Goal: Task Accomplishment & Management: Complete application form

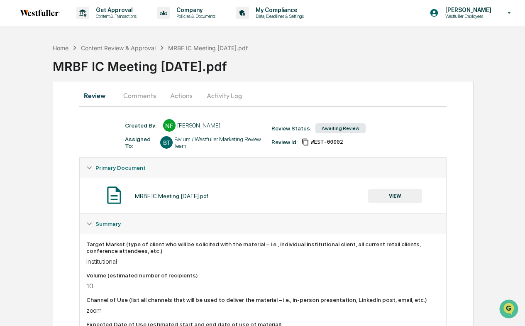
click at [187, 94] on button "Actions" at bounding box center [181, 96] width 37 height 20
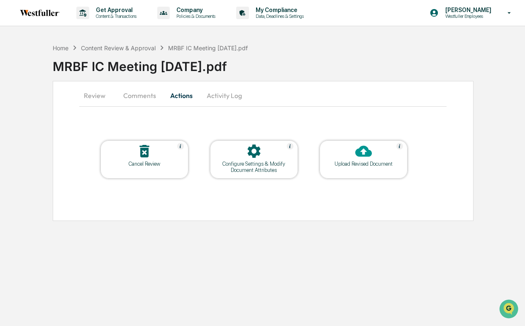
click at [147, 93] on button "Comments" at bounding box center [140, 96] width 46 height 20
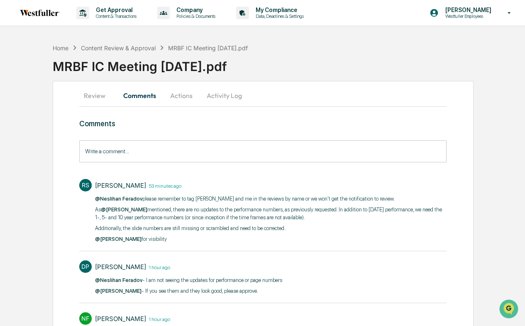
click at [181, 98] on button "Actions" at bounding box center [181, 96] width 37 height 20
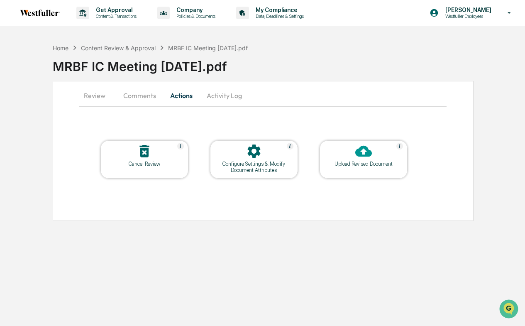
click at [211, 93] on button "Activity Log" at bounding box center [224, 96] width 49 height 20
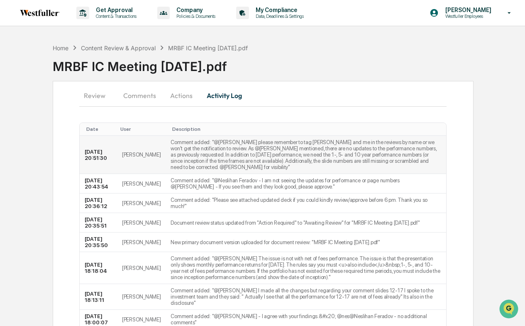
click at [170, 143] on td "Comment added: "​@Neslihan Feradov please remember to tag Doug and me in the re…" at bounding box center [306, 155] width 281 height 38
click at [98, 95] on button "Review" at bounding box center [97, 96] width 37 height 20
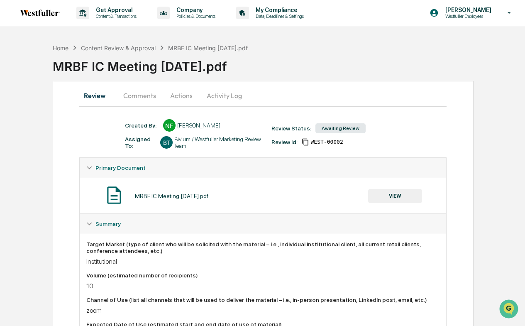
click at [395, 194] on button "VIEW" at bounding box center [395, 196] width 54 height 14
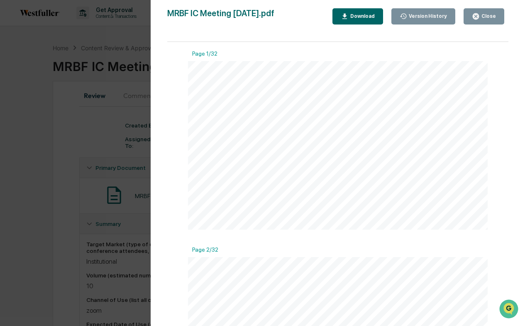
click at [370, 14] on div "Download" at bounding box center [362, 16] width 26 height 6
click at [117, 99] on div "Version History 09/12/2025, 08:35 PM Neslihan Feradov 09/12/2025, 03:31 PM Nesl…" at bounding box center [262, 163] width 525 height 326
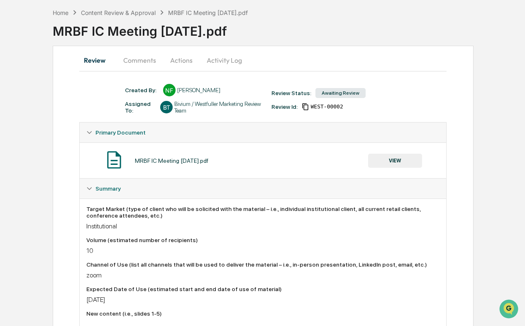
scroll to position [36, 0]
click at [65, 11] on div "Home" at bounding box center [61, 12] width 16 height 7
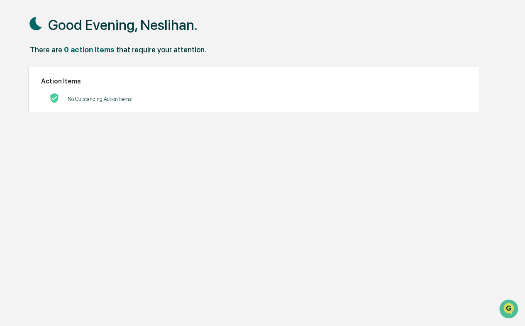
click at [103, 50] on div "0 action items" at bounding box center [89, 49] width 51 height 9
click at [86, 26] on h1 "Good Evening, Neslihan." at bounding box center [123, 25] width 150 height 17
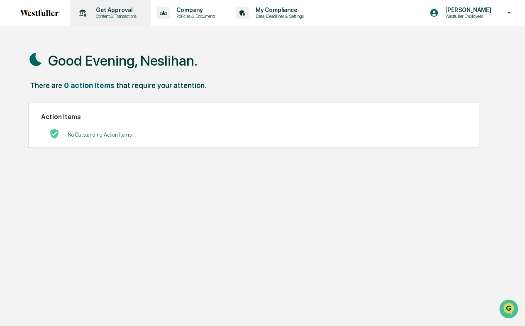
click at [108, 17] on p "Content & Transactions" at bounding box center [115, 16] width 52 height 6
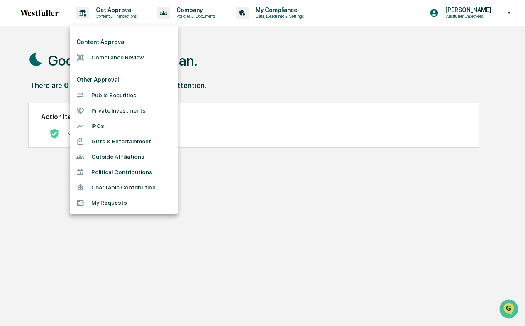
click at [106, 58] on li "Compliance Review" at bounding box center [124, 57] width 108 height 15
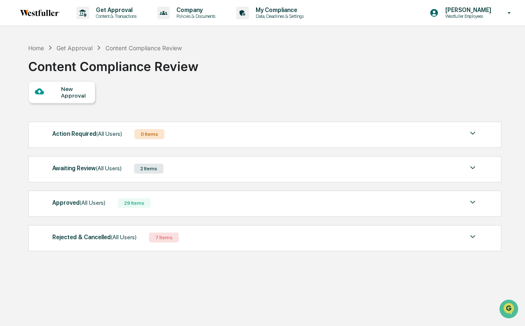
click at [68, 94] on div "New Approval" at bounding box center [75, 92] width 28 height 13
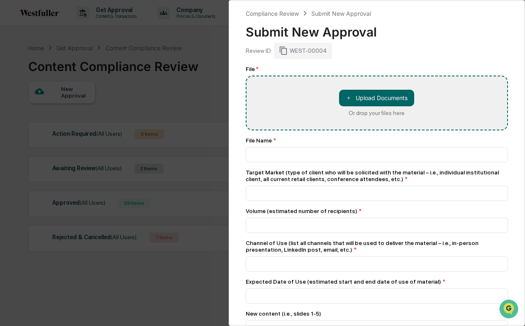
type input "**********"
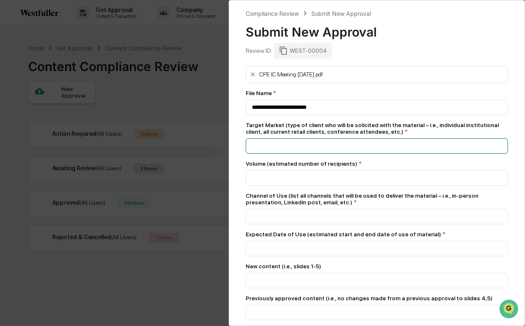
click at [296, 148] on input at bounding box center [377, 145] width 263 height 15
type input "**********"
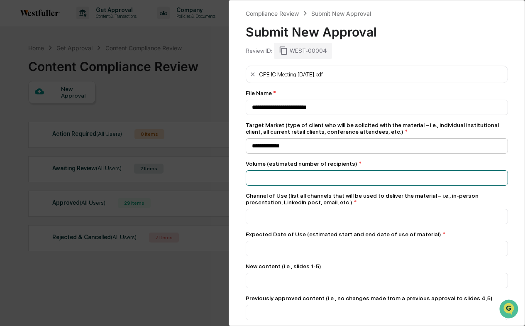
type input "*"
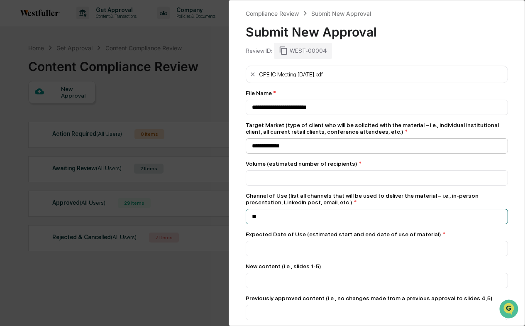
type input "*"
type input "****"
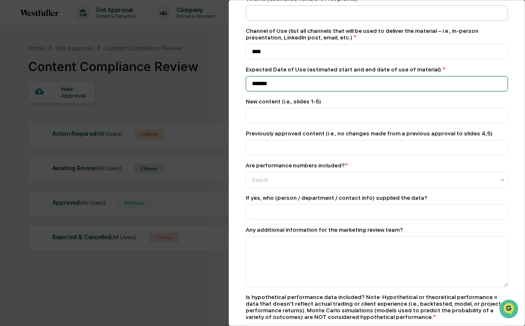
scroll to position [179, 0]
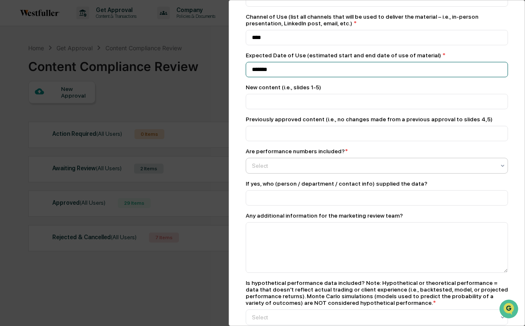
type input "*******"
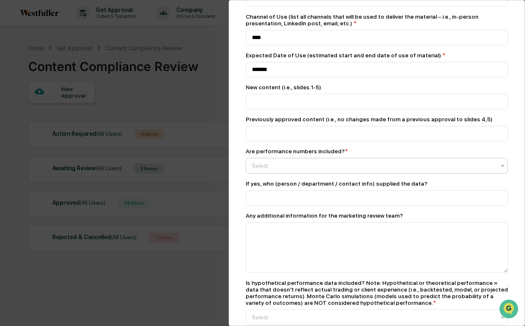
click at [283, 162] on div "Select" at bounding box center [377, 166] width 263 height 16
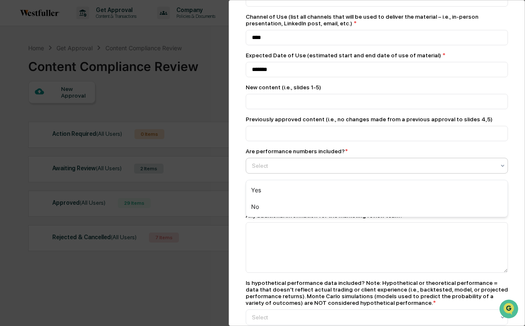
click at [270, 189] on div "Yes" at bounding box center [377, 190] width 262 height 17
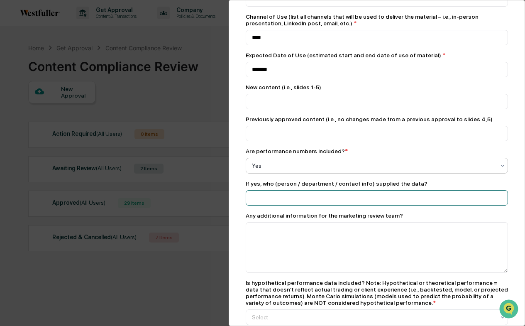
click at [270, 203] on input at bounding box center [377, 197] width 263 height 15
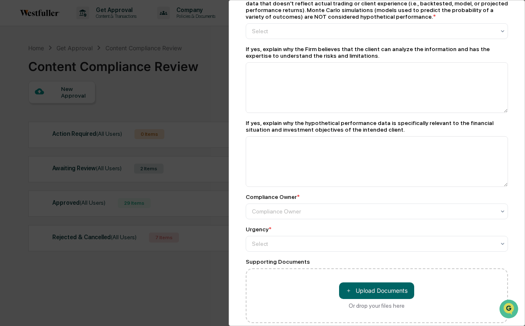
scroll to position [429, 0]
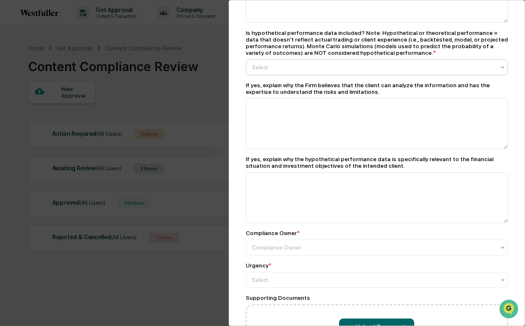
type input "**********"
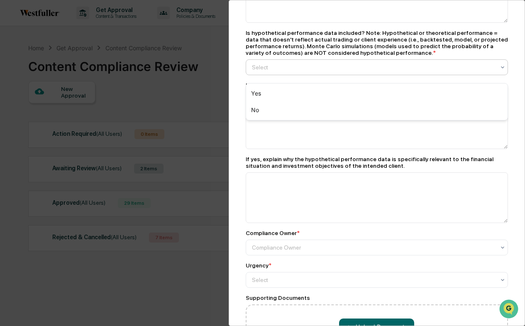
click at [286, 69] on div at bounding box center [374, 67] width 244 height 8
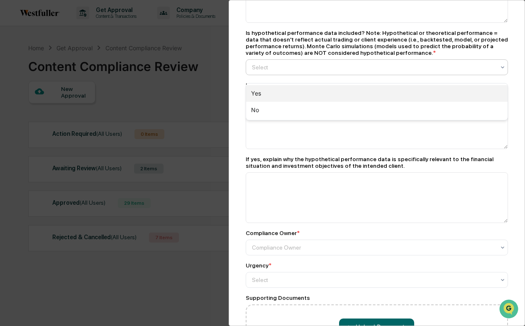
click at [280, 109] on div "No" at bounding box center [377, 110] width 262 height 17
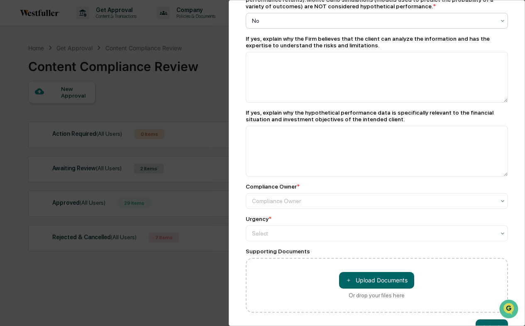
scroll to position [483, 0]
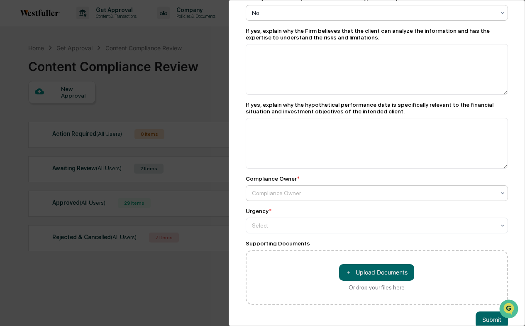
click at [272, 197] on div at bounding box center [374, 193] width 244 height 8
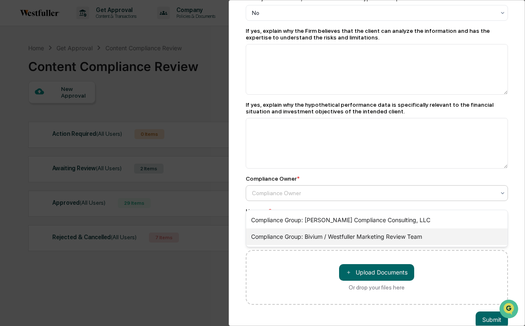
click at [277, 236] on div "Compliance Group: Bivium / Westfuller Marketing Review Team" at bounding box center [377, 236] width 262 height 17
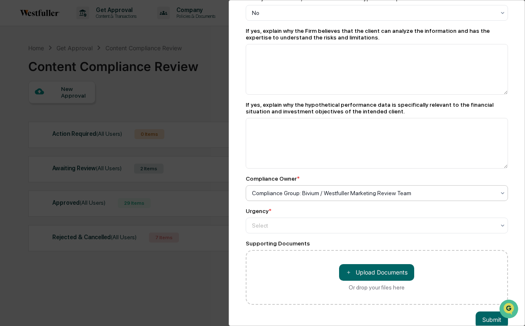
scroll to position [506, 0]
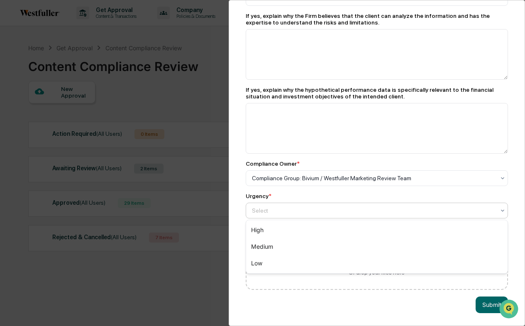
click at [279, 214] on div at bounding box center [374, 210] width 244 height 8
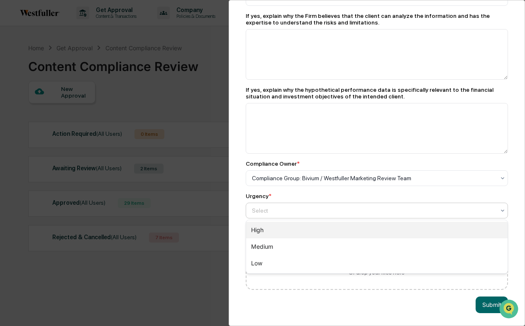
click at [277, 231] on div "High" at bounding box center [377, 230] width 262 height 17
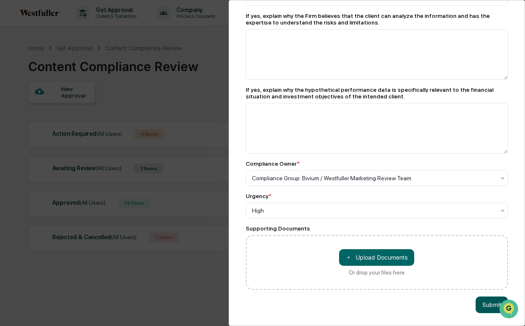
click at [486, 305] on button "Submit" at bounding box center [492, 305] width 32 height 17
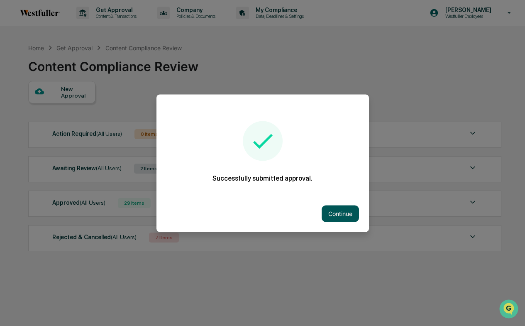
click at [333, 212] on button "Continue" at bounding box center [340, 213] width 37 height 17
